Goal: Transaction & Acquisition: Purchase product/service

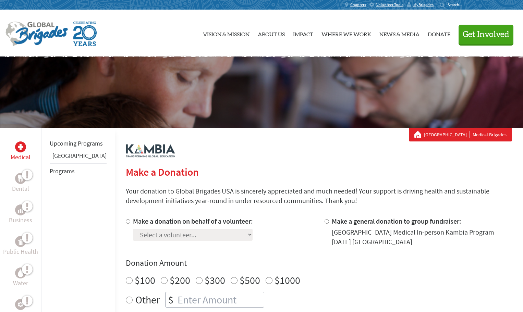
click at [443, 134] on link "[GEOGRAPHIC_DATA]" at bounding box center [447, 134] width 46 height 7
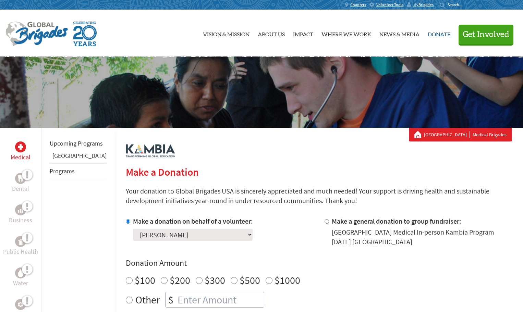
click at [432, 34] on link "Donate" at bounding box center [439, 33] width 23 height 36
